Goal: Information Seeking & Learning: Check status

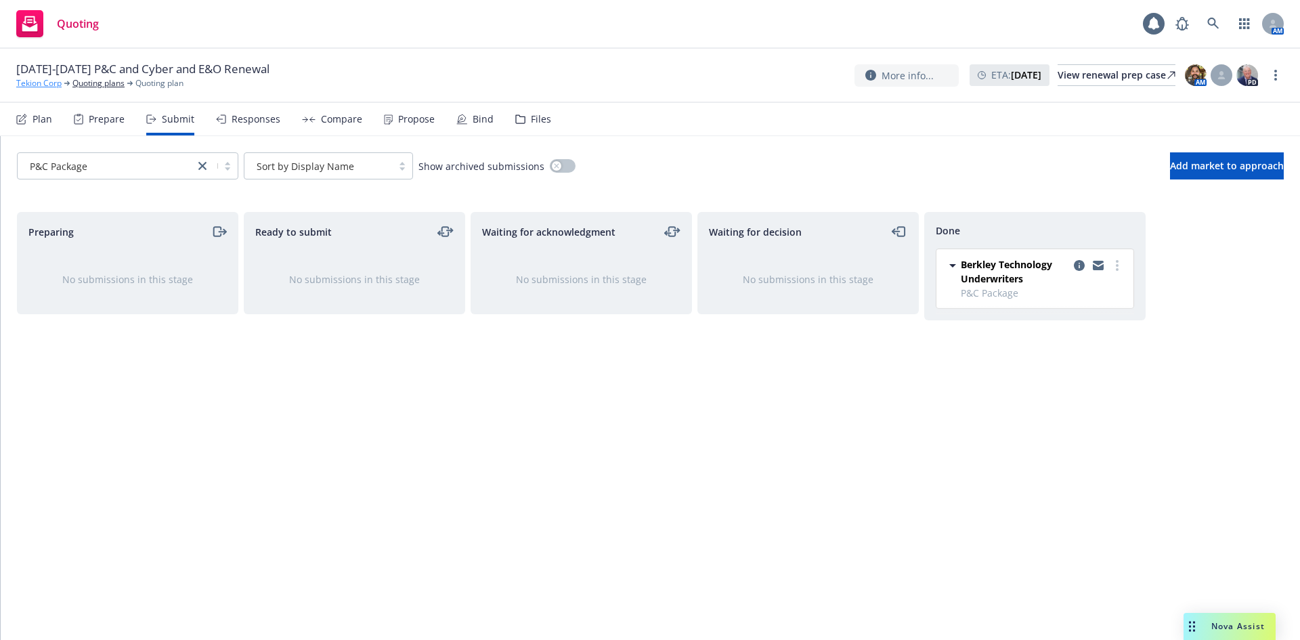
click at [40, 87] on link "Tekion Corp" at bounding box center [38, 83] width 45 height 12
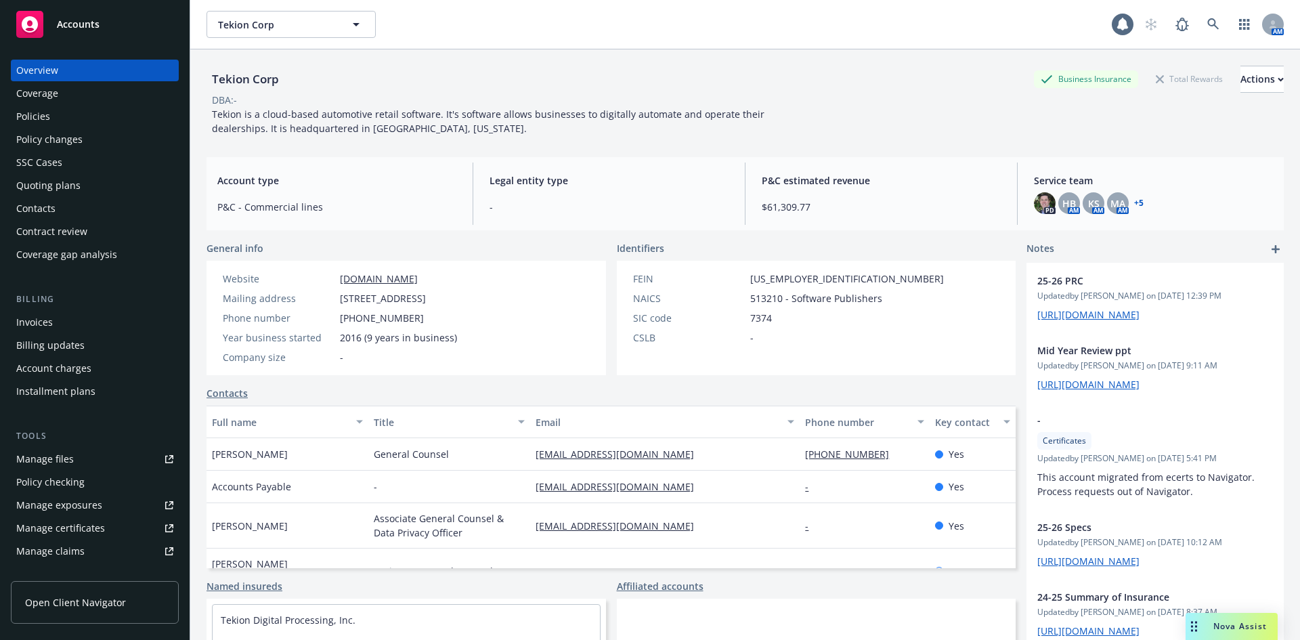
click at [36, 115] on div "Policies" at bounding box center [33, 117] width 34 height 22
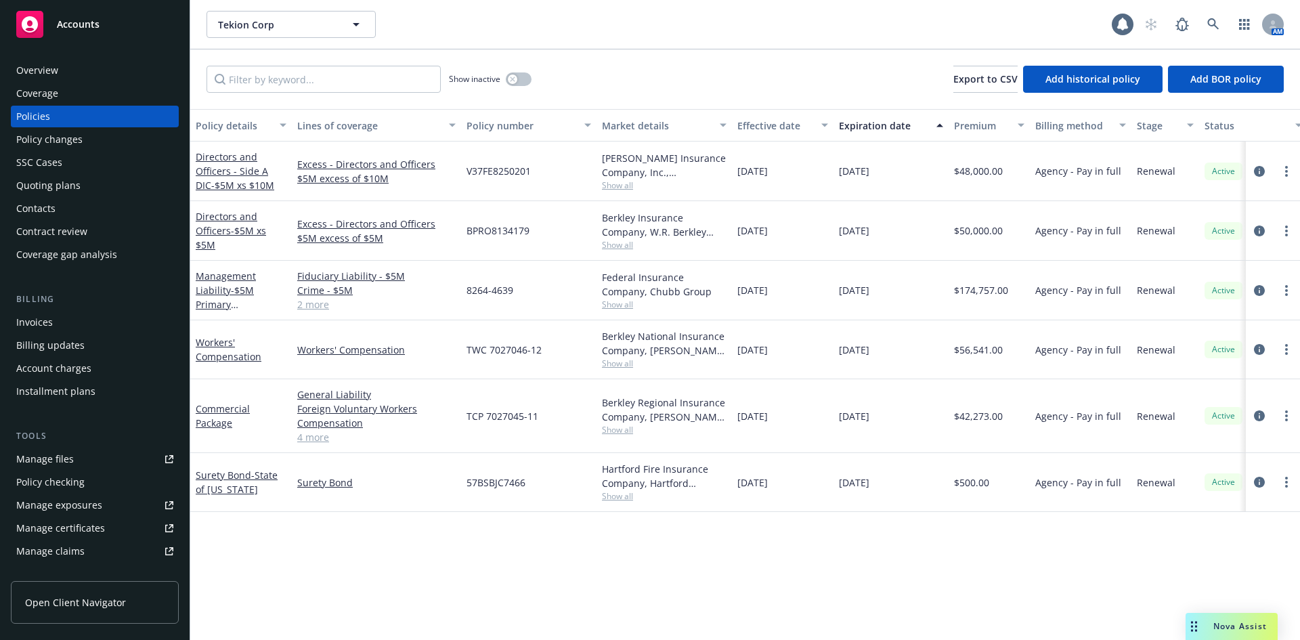
click at [674, 80] on div "Show inactive Export to CSV Add historical policy Add BOR policy" at bounding box center [744, 79] width 1109 height 60
